Goal: Task Accomplishment & Management: Manage account settings

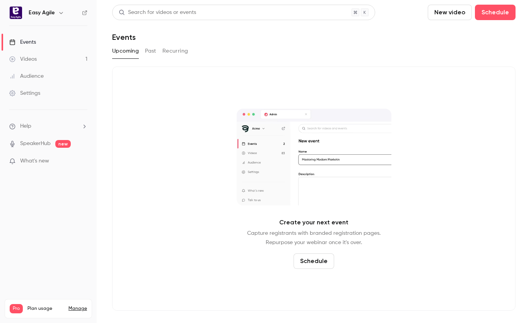
click at [79, 306] on link "Manage" at bounding box center [78, 309] width 19 height 6
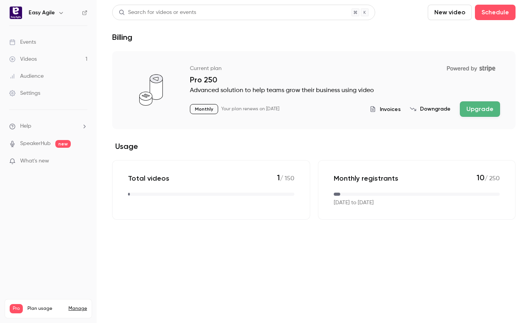
click at [60, 13] on icon "button" at bounding box center [60, 13] width 3 height 2
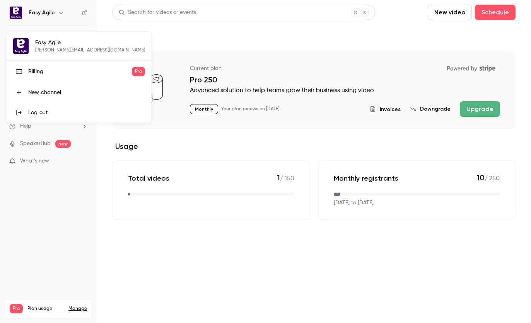
click at [48, 45] on div "Easy Agile [PERSON_NAME][EMAIL_ADDRESS][DOMAIN_NAME] Billing Pro New channel Lo…" at bounding box center [79, 77] width 145 height 91
click at [29, 220] on div at bounding box center [265, 161] width 531 height 323
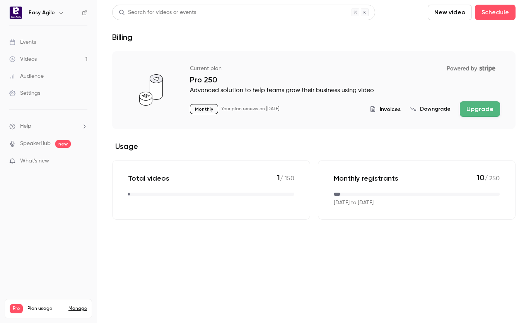
click at [34, 93] on div "Settings" at bounding box center [24, 93] width 31 height 8
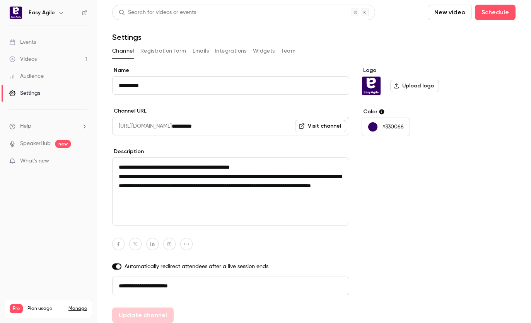
click at [285, 50] on button "Team" at bounding box center [288, 51] width 15 height 12
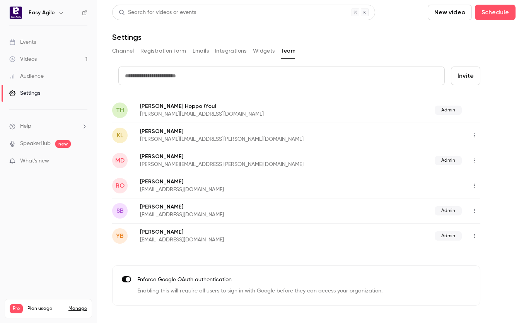
click at [29, 160] on span "What's new" at bounding box center [34, 161] width 29 height 8
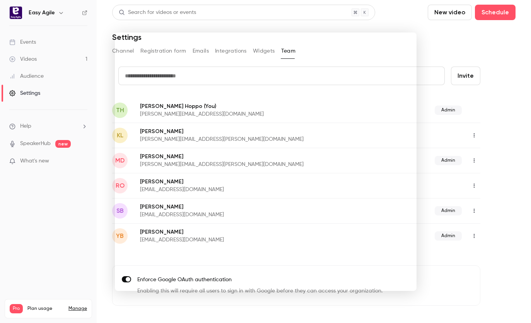
click at [504, 108] on div at bounding box center [265, 161] width 531 height 323
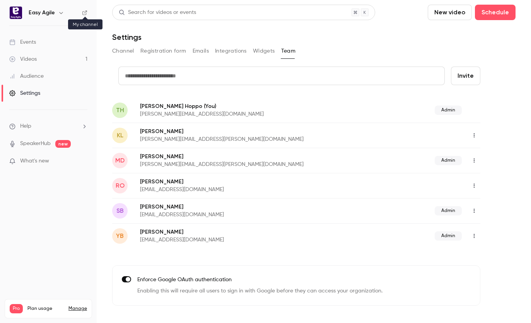
click at [83, 12] on icon at bounding box center [84, 12] width 5 height 5
